Goal: Check status: Check status

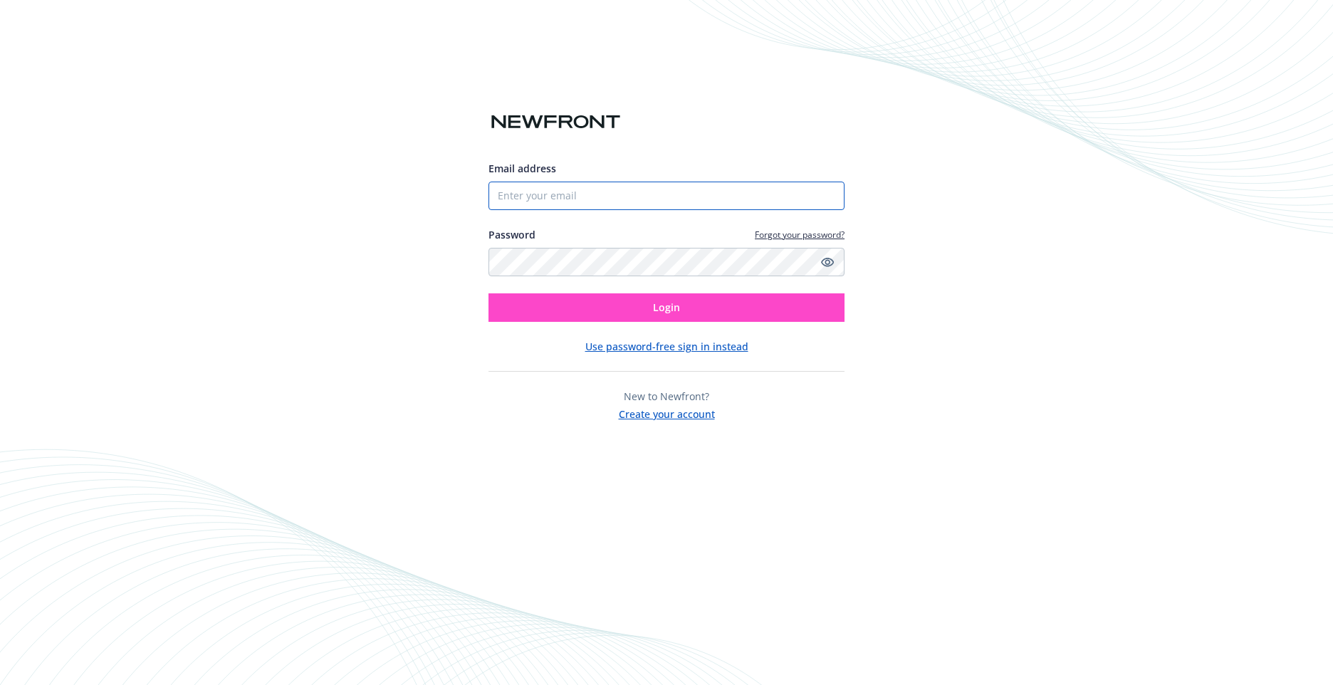
type input "[EMAIL_ADDRESS][DOMAIN_NAME]"
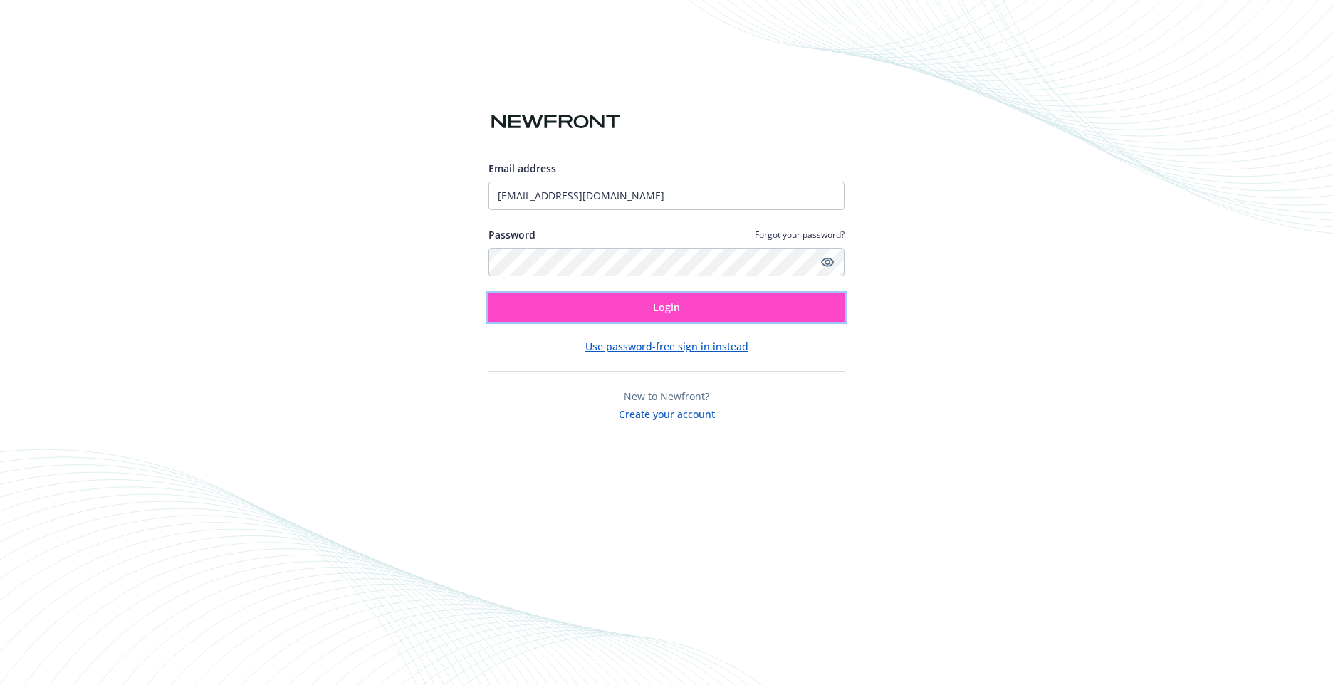
click at [678, 313] on span "Login" at bounding box center [666, 307] width 27 height 14
